Goal: Check status: Check status

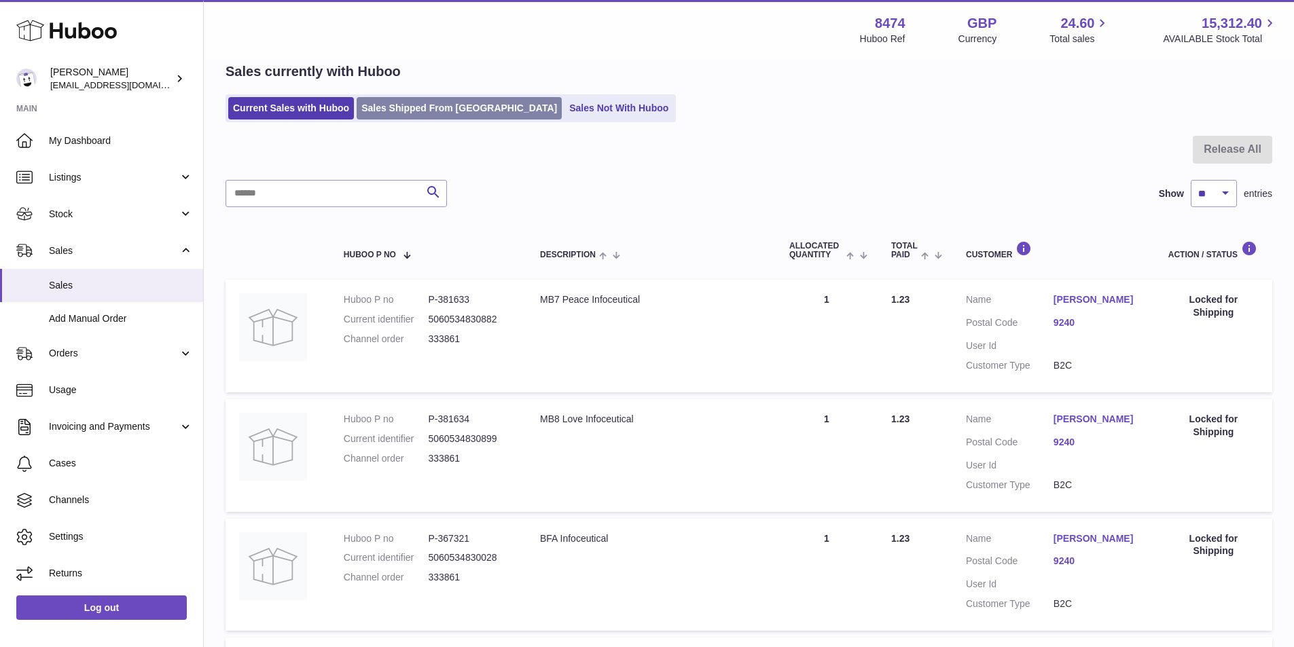
click at [424, 109] on link "Sales Shipped From [GEOGRAPHIC_DATA]" at bounding box center [458, 108] width 205 height 22
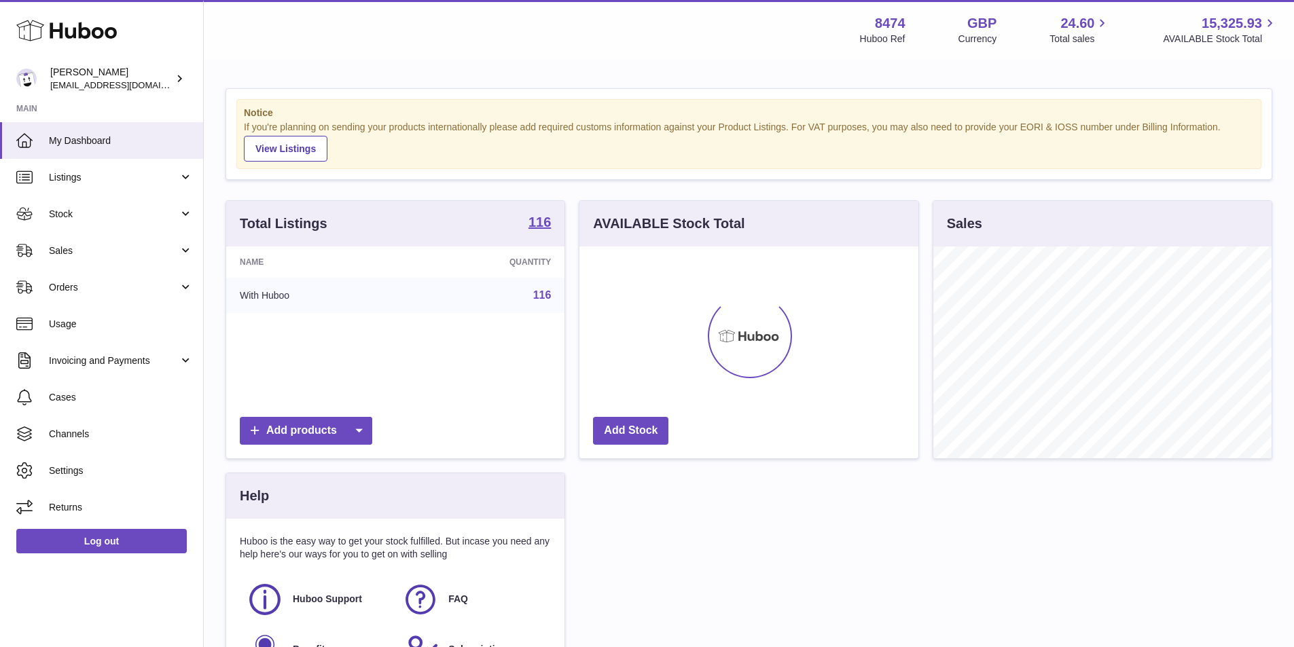
scroll to position [212, 339]
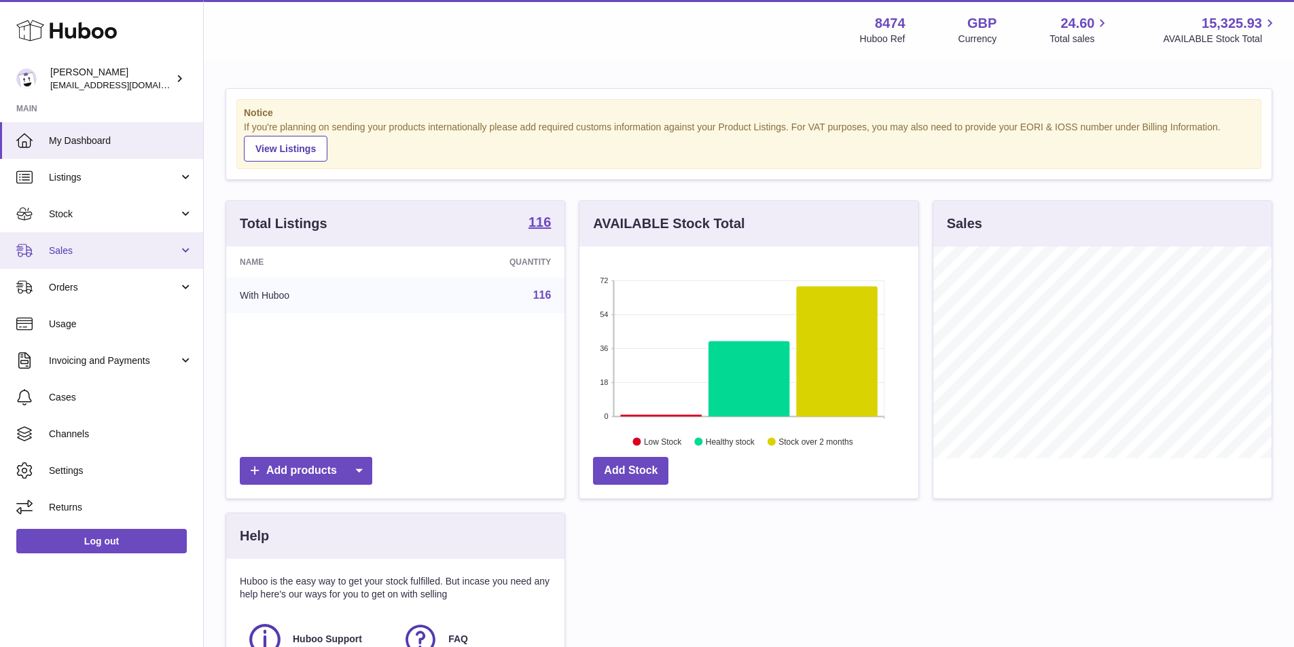
click at [72, 246] on span "Sales" at bounding box center [114, 250] width 130 height 13
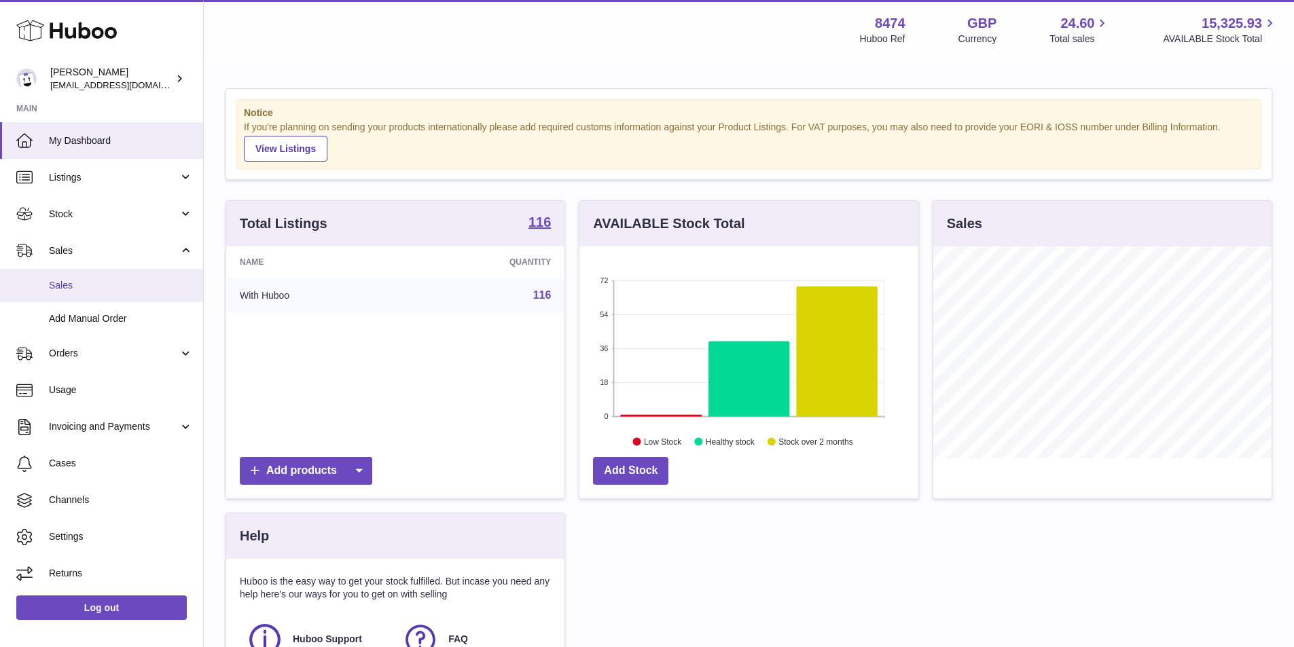
click at [79, 280] on span "Sales" at bounding box center [121, 285] width 144 height 13
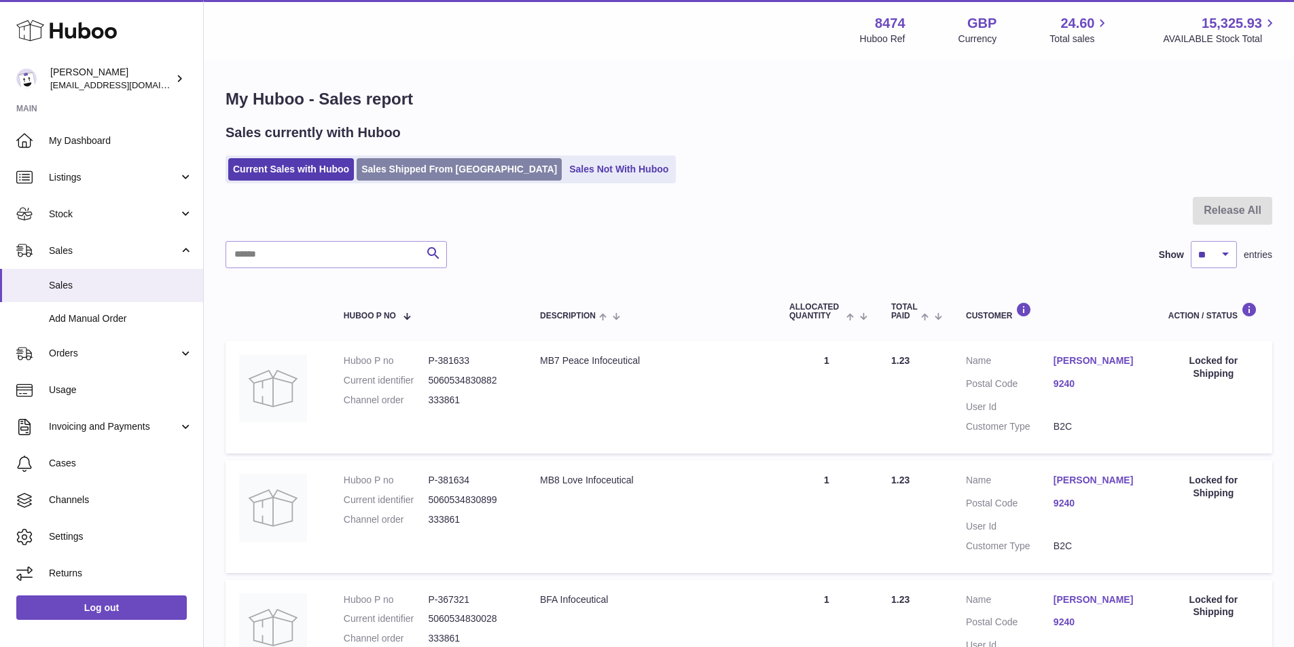
click at [384, 171] on link "Sales Shipped From [GEOGRAPHIC_DATA]" at bounding box center [458, 169] width 205 height 22
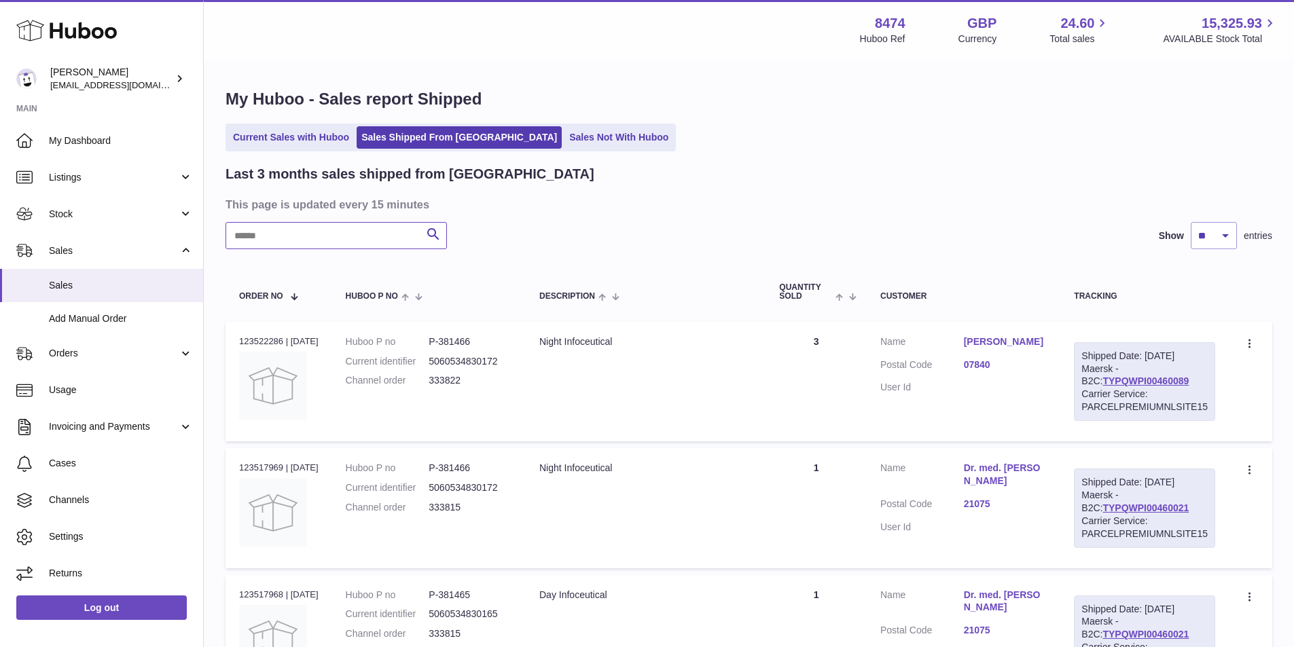
click at [373, 225] on input "text" at bounding box center [335, 235] width 221 height 27
paste input "******"
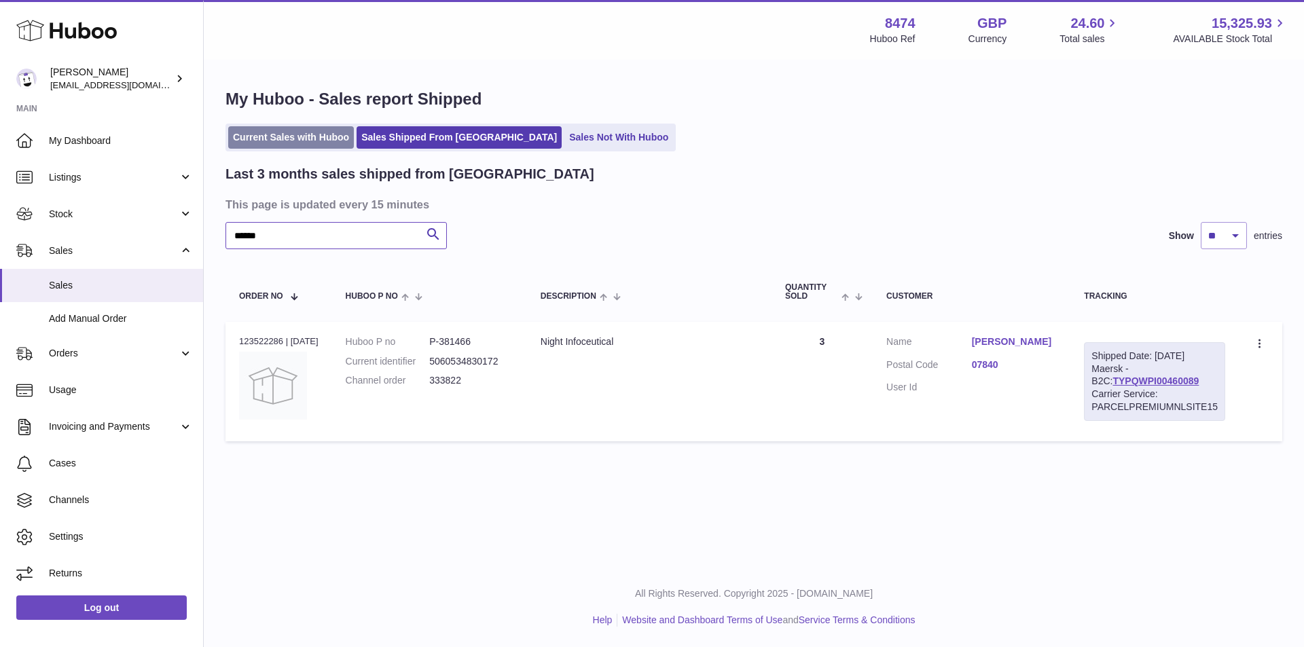
type input "******"
click at [287, 135] on link "Current Sales with Huboo" at bounding box center [291, 137] width 126 height 22
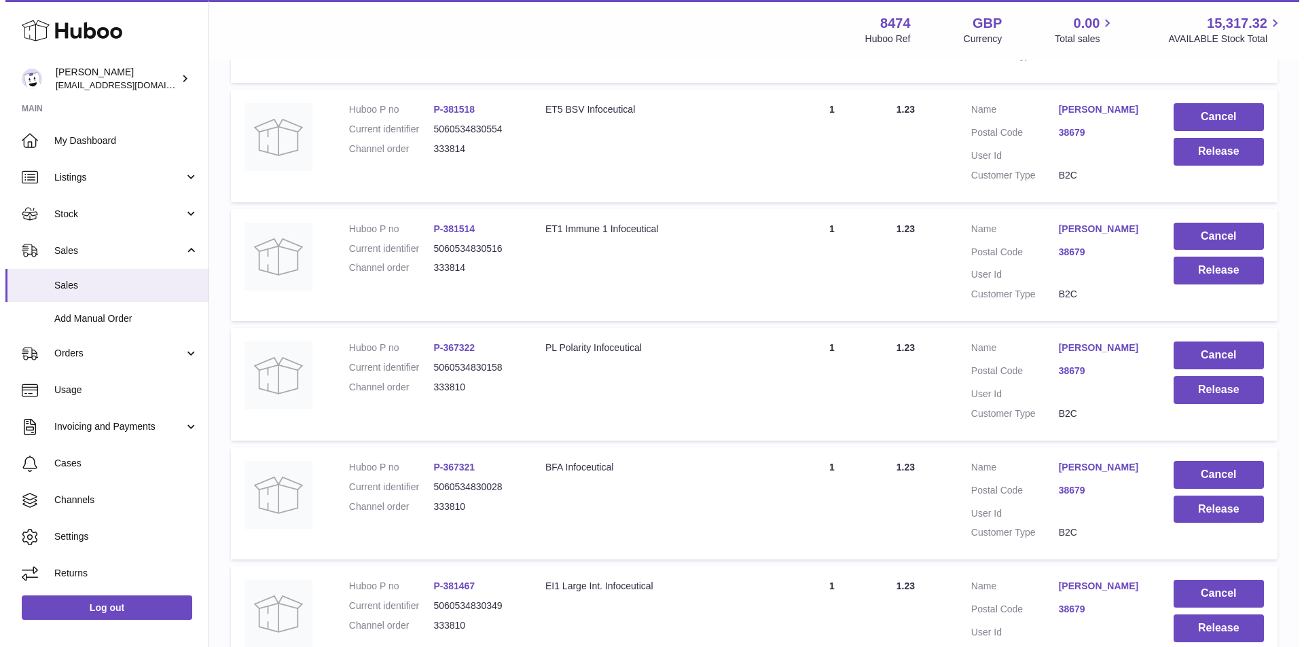
scroll to position [926, 0]
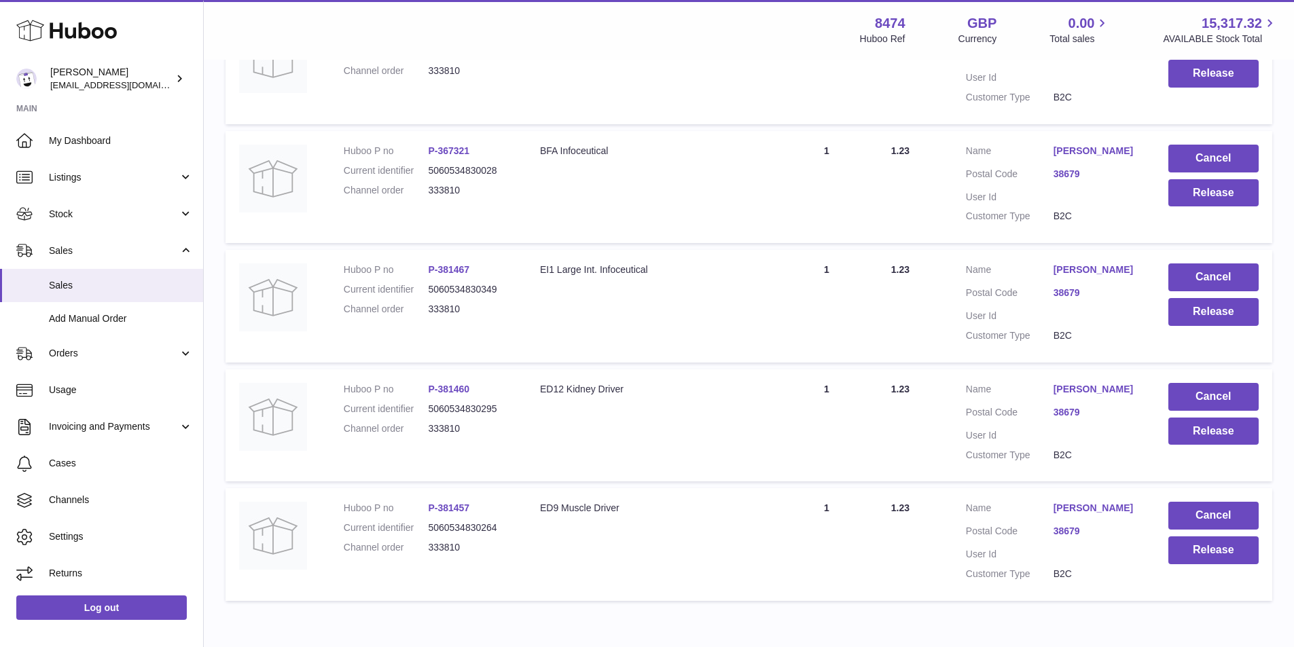
click at [1088, 505] on link "[PERSON_NAME]" at bounding box center [1097, 508] width 88 height 13
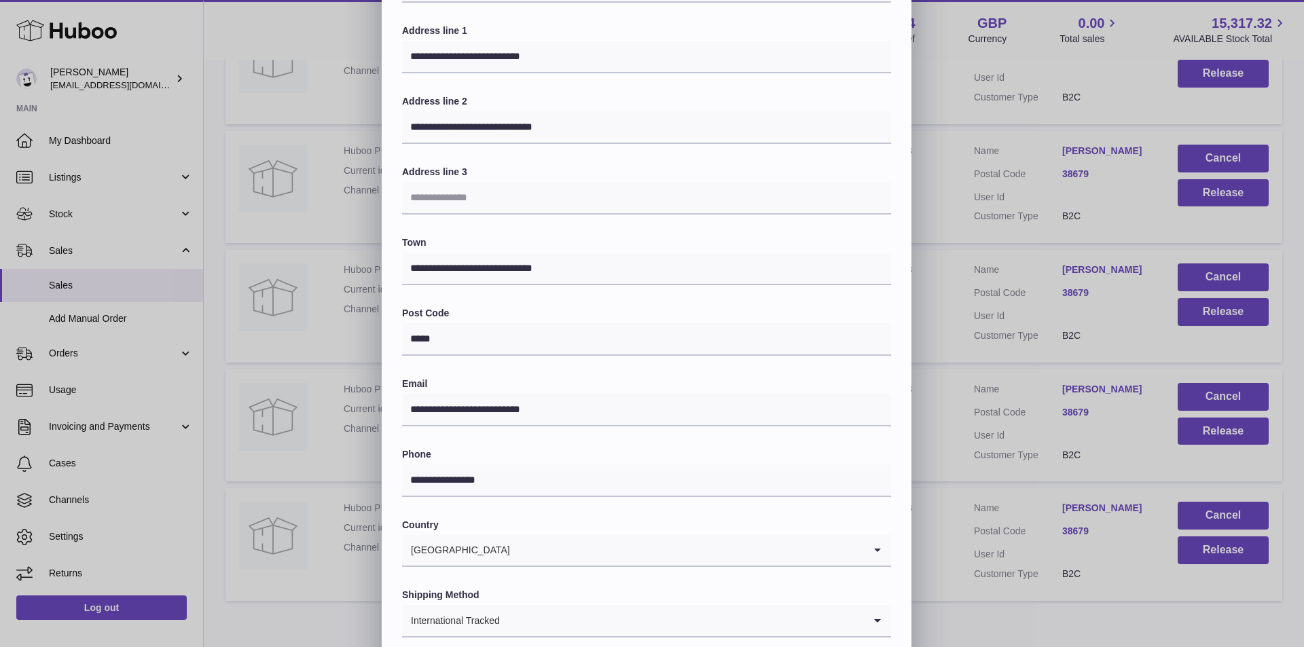
scroll to position [208, 0]
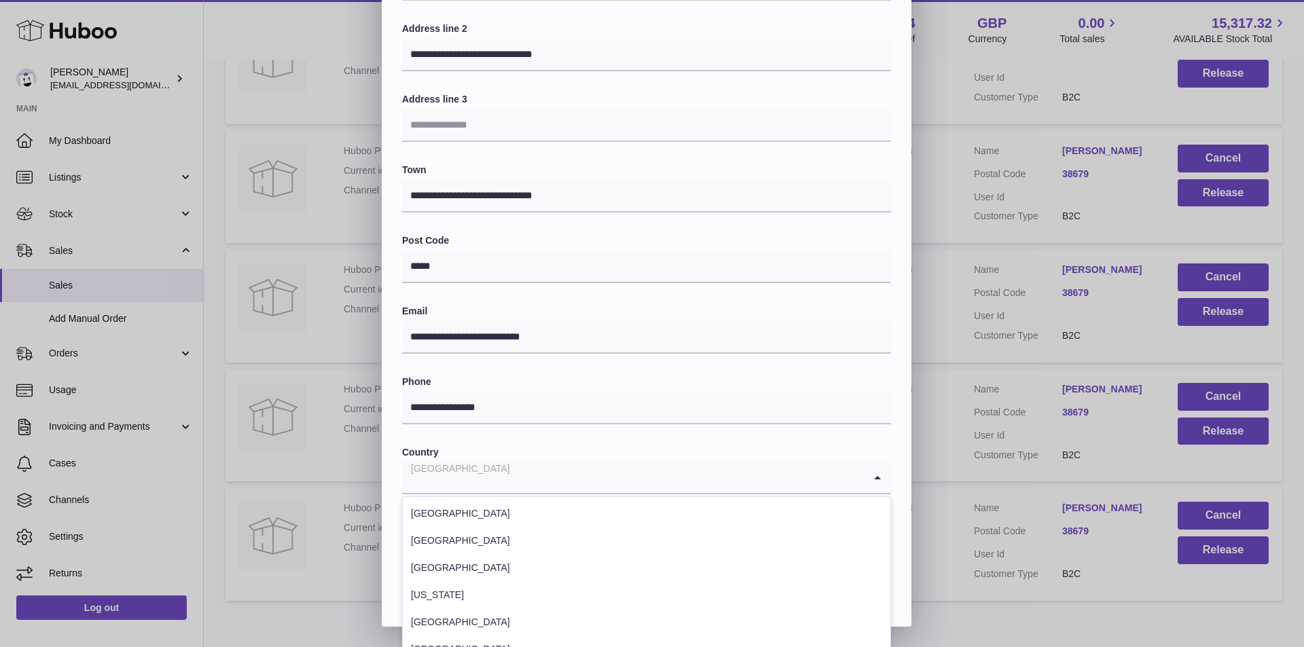
click at [874, 474] on icon "Search for option" at bounding box center [877, 477] width 27 height 31
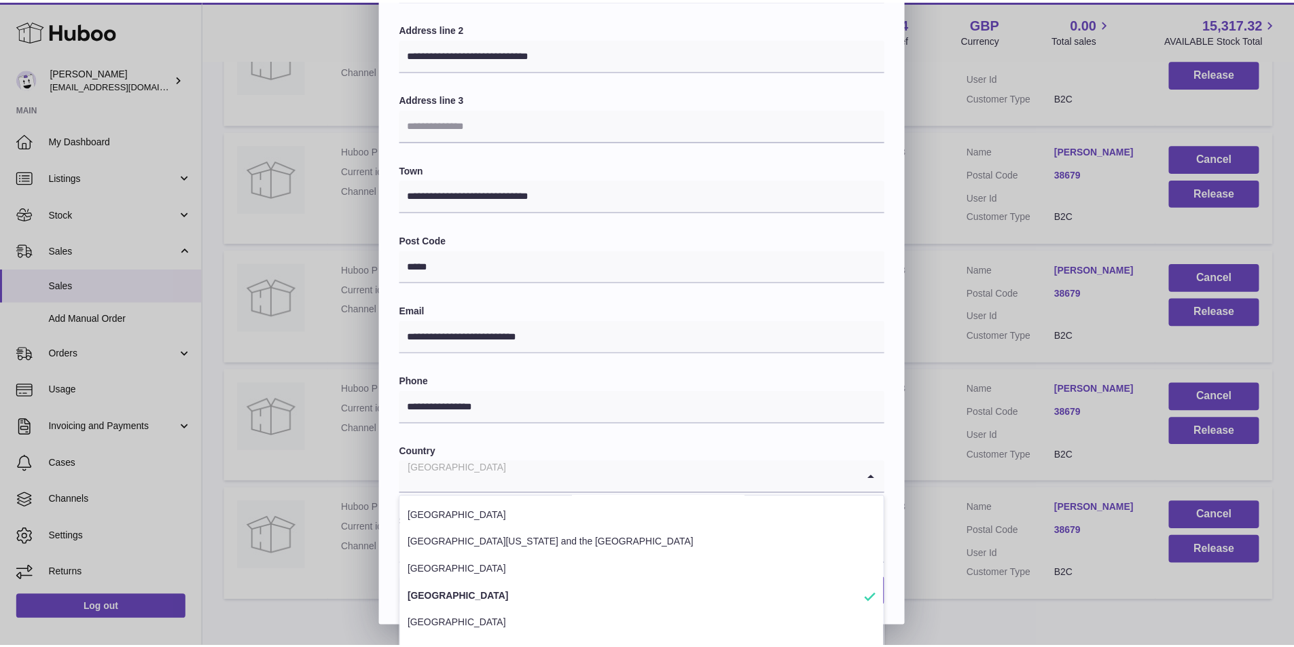
scroll to position [5572, 0]
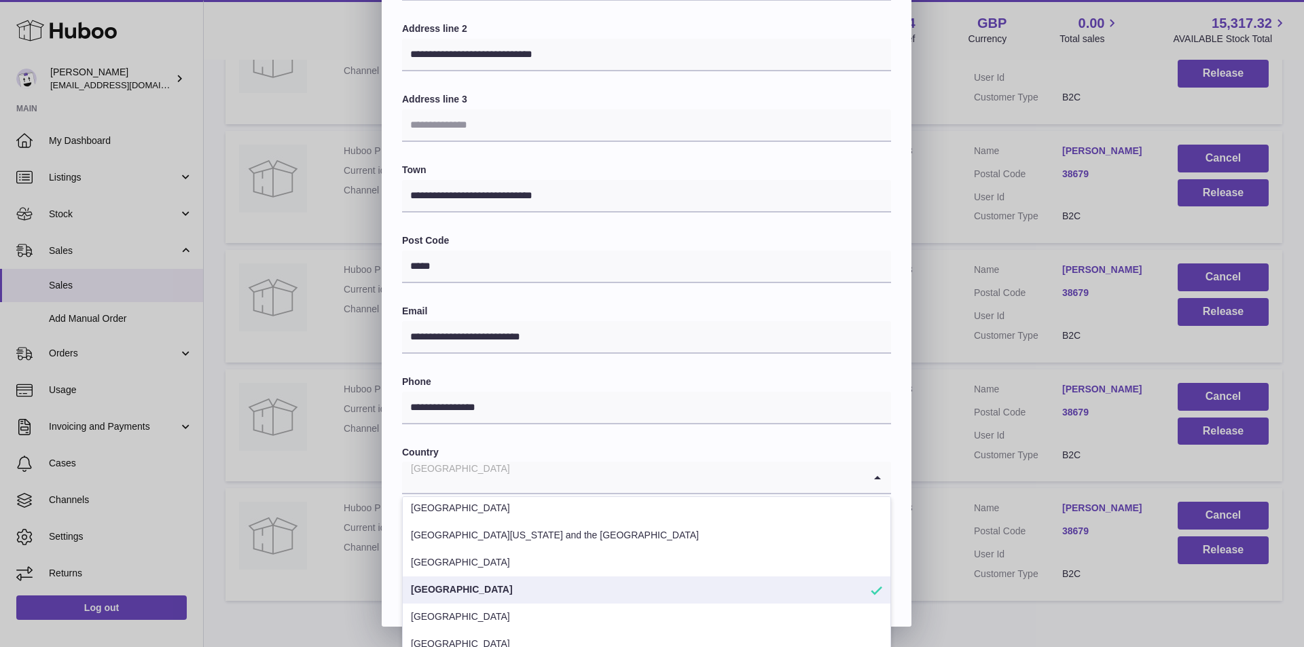
click at [456, 582] on li "[GEOGRAPHIC_DATA]" at bounding box center [647, 590] width 488 height 27
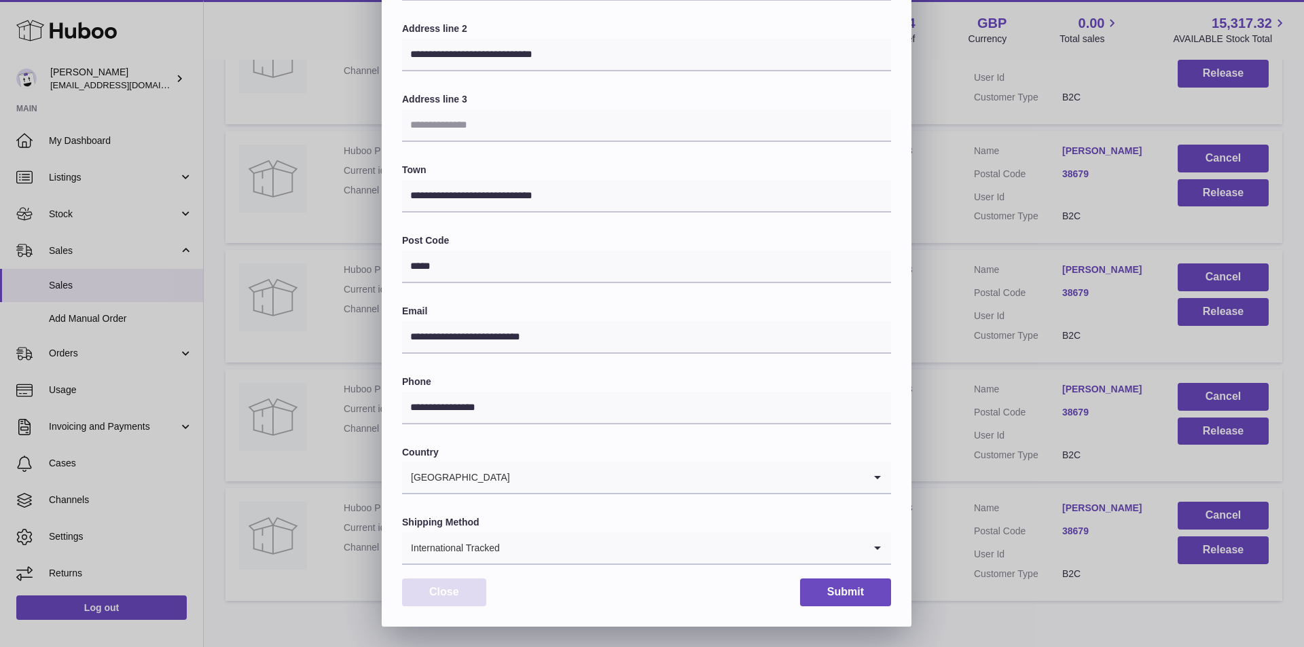
click at [429, 598] on button "Close" at bounding box center [444, 593] width 84 height 28
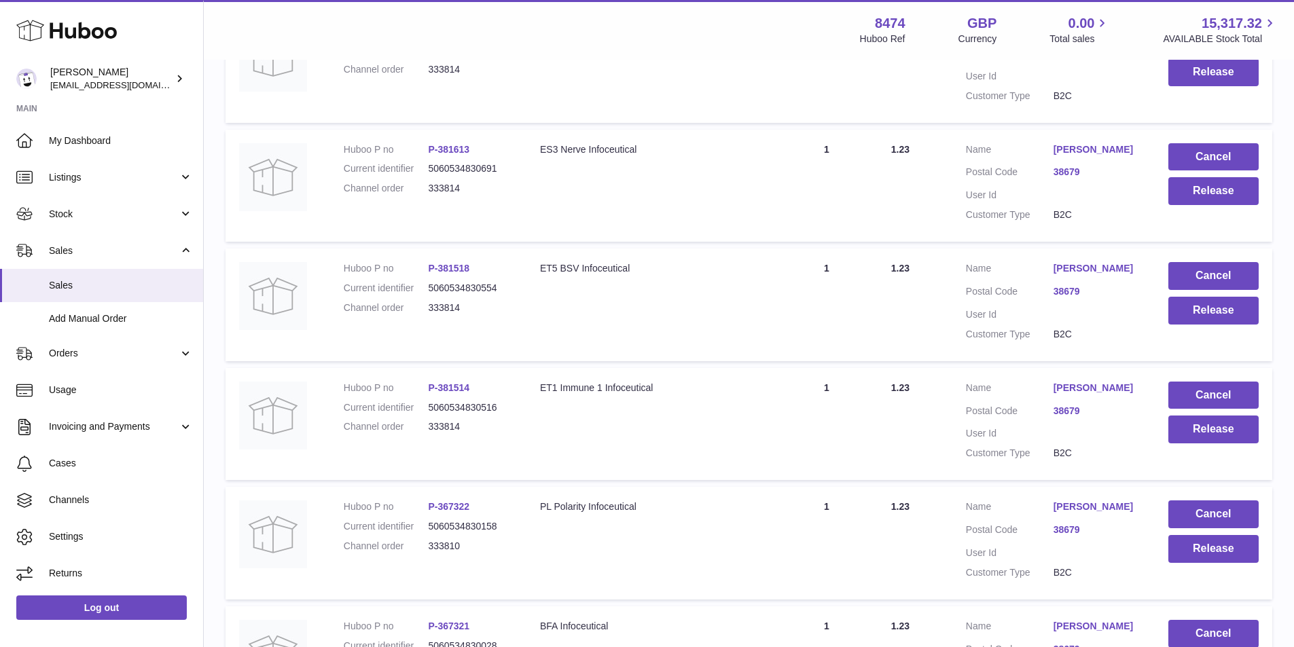
scroll to position [0, 0]
